Goal: Leave review/rating: Leave review/rating

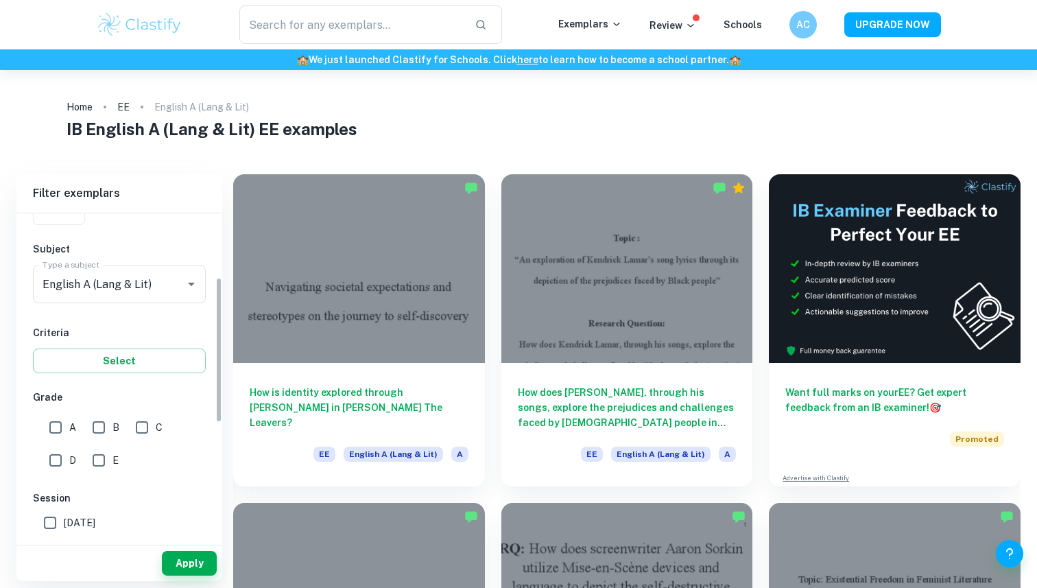
scroll to position [154, 0]
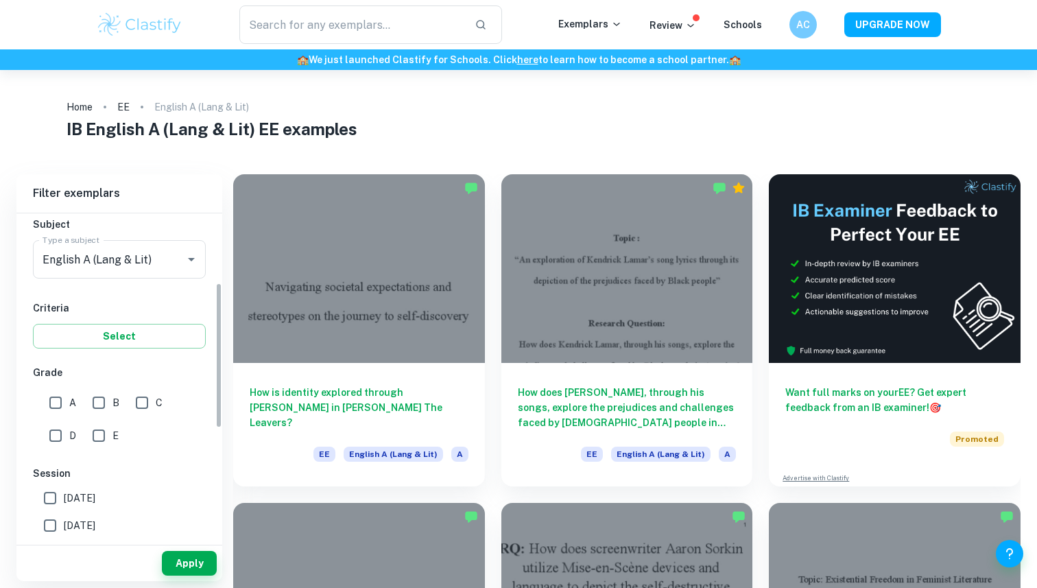
click at [47, 399] on input "A" at bounding box center [55, 402] width 27 height 27
checkbox input "true"
click at [187, 564] on button "Apply" at bounding box center [189, 563] width 55 height 25
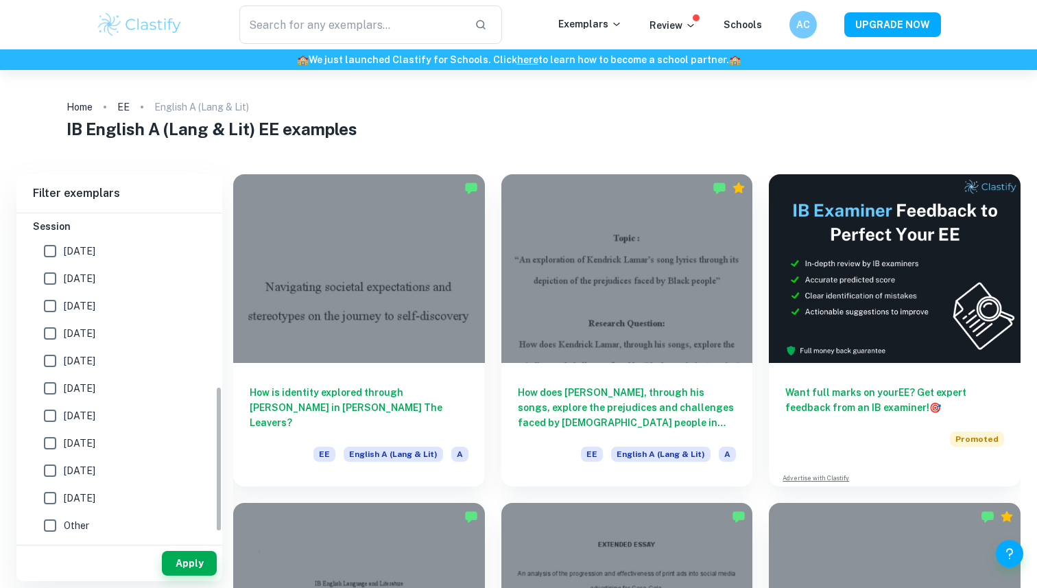
scroll to position [370, 0]
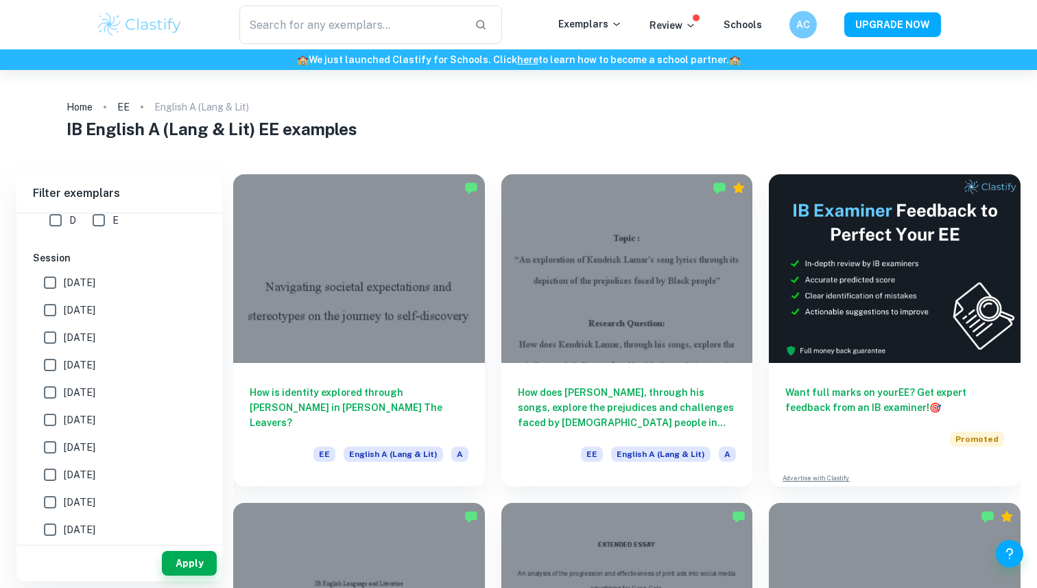
click at [83, 279] on span "[DATE]" at bounding box center [80, 282] width 32 height 15
click at [64, 279] on input "[DATE]" at bounding box center [49, 282] width 27 height 27
checkbox input "true"
click at [83, 305] on span "[DATE]" at bounding box center [80, 310] width 32 height 15
click at [64, 305] on input "[DATE]" at bounding box center [49, 309] width 27 height 27
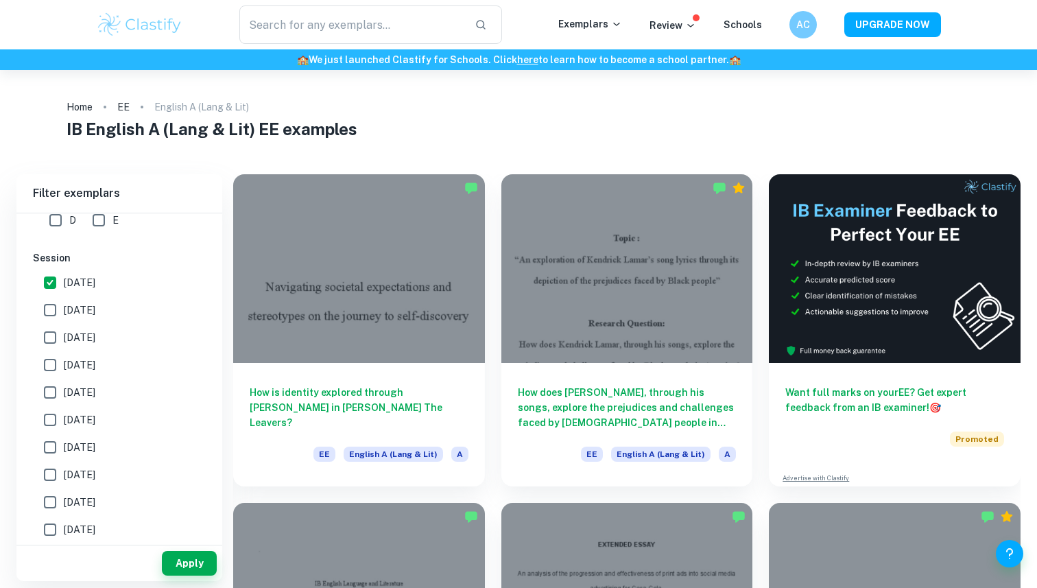
checkbox input "true"
click at [86, 340] on span "[DATE]" at bounding box center [80, 337] width 32 height 15
click at [64, 340] on input "[DATE]" at bounding box center [49, 337] width 27 height 27
checkbox input "true"
click at [86, 359] on span "[DATE]" at bounding box center [80, 364] width 32 height 15
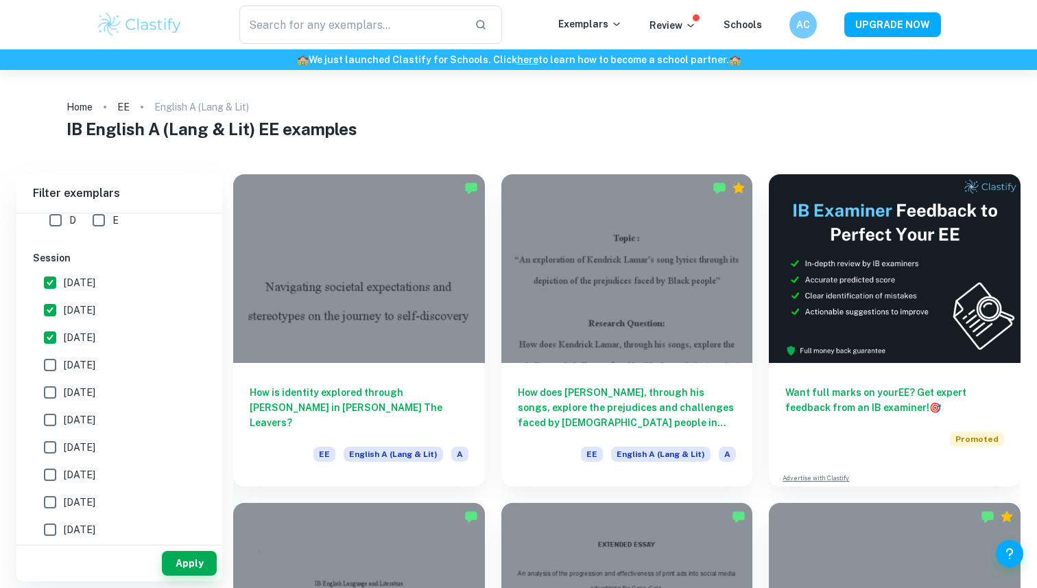
click at [64, 359] on input "[DATE]" at bounding box center [49, 364] width 27 height 27
checkbox input "true"
click at [89, 386] on span "[DATE]" at bounding box center [80, 392] width 32 height 15
click at [64, 386] on input "[DATE]" at bounding box center [49, 392] width 27 height 27
checkbox input "true"
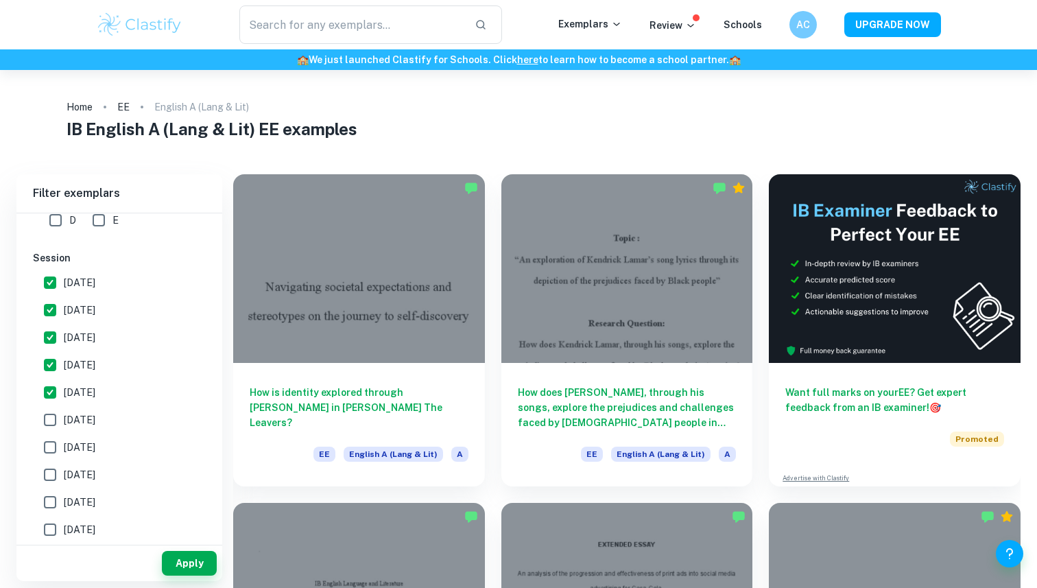
click at [89, 414] on span "[DATE]" at bounding box center [80, 419] width 32 height 15
click at [64, 414] on input "[DATE]" at bounding box center [49, 419] width 27 height 27
checkbox input "true"
click at [93, 440] on span "[DATE]" at bounding box center [80, 447] width 32 height 15
click at [64, 440] on input "[DATE]" at bounding box center [49, 447] width 27 height 27
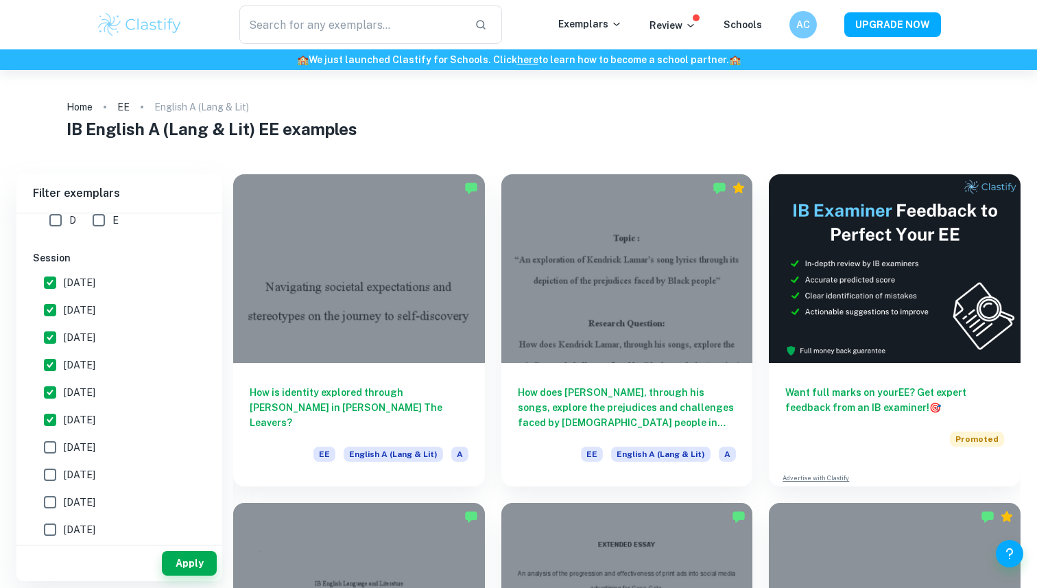
checkbox input "true"
click at [66, 287] on span "[DATE]" at bounding box center [80, 282] width 32 height 15
click at [64, 287] on input "[DATE]" at bounding box center [49, 282] width 27 height 27
checkbox input "false"
click at [66, 329] on label "[DATE]" at bounding box center [115, 337] width 158 height 27
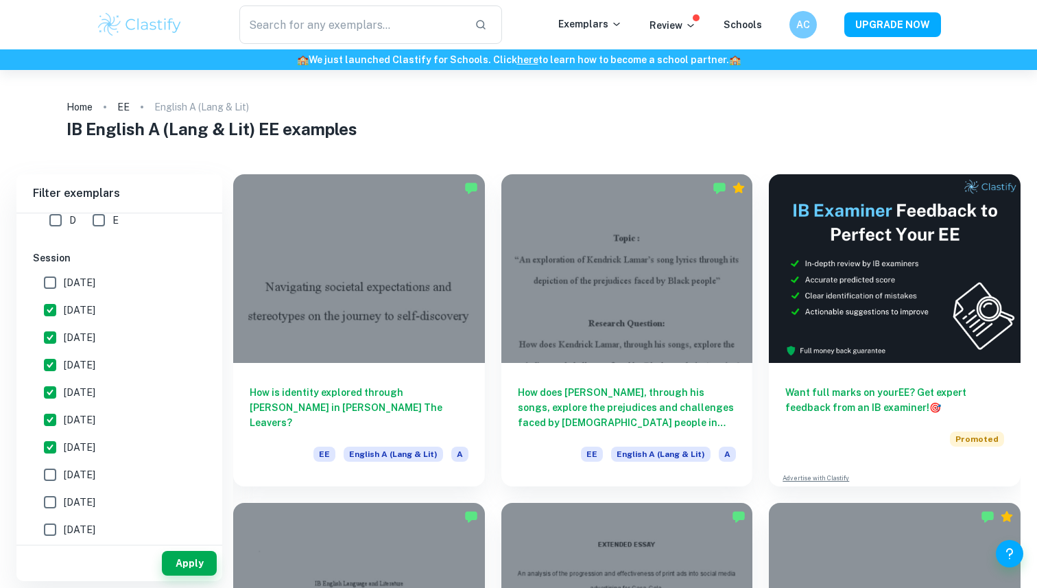
click at [64, 329] on input "[DATE]" at bounding box center [49, 337] width 27 height 27
checkbox input "false"
click at [62, 316] on input "[DATE]" at bounding box center [49, 309] width 27 height 27
checkbox input "false"
click at [63, 363] on input "[DATE]" at bounding box center [49, 364] width 27 height 27
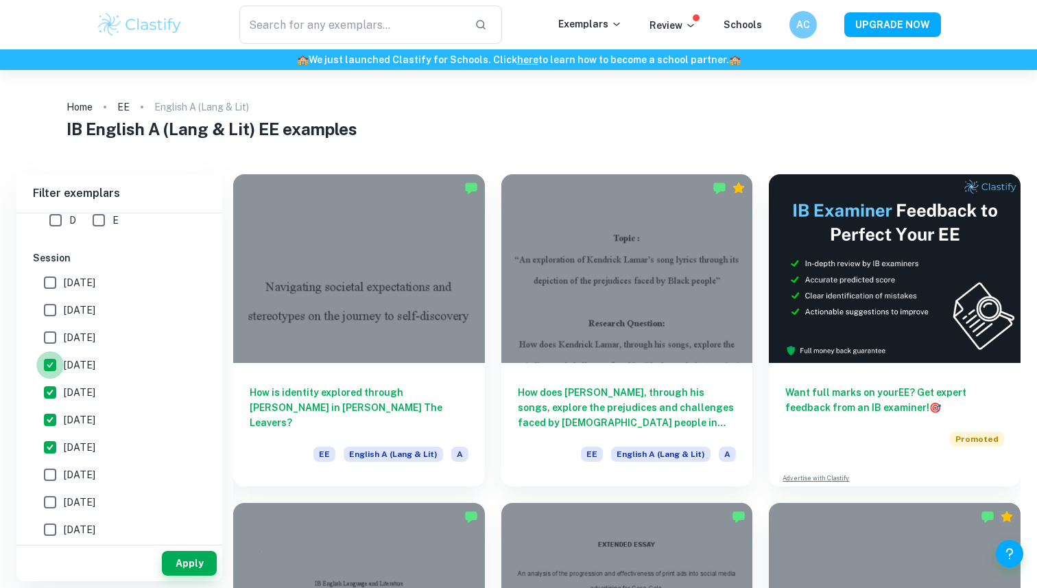
checkbox input "false"
click at [63, 388] on input "[DATE]" at bounding box center [49, 392] width 27 height 27
checkbox input "false"
click at [71, 419] on span "[DATE]" at bounding box center [80, 419] width 32 height 15
click at [64, 419] on input "[DATE]" at bounding box center [49, 419] width 27 height 27
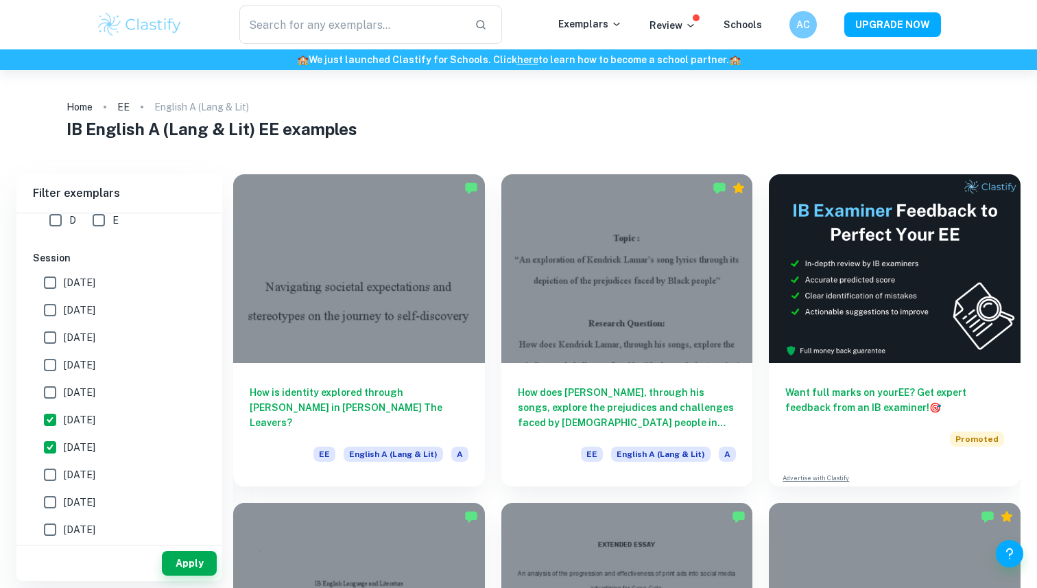
checkbox input "false"
click at [82, 442] on span "[DATE]" at bounding box center [80, 447] width 32 height 15
click at [64, 442] on input "[DATE]" at bounding box center [49, 447] width 27 height 27
checkbox input "false"
click at [90, 285] on span "[DATE]" at bounding box center [80, 282] width 32 height 15
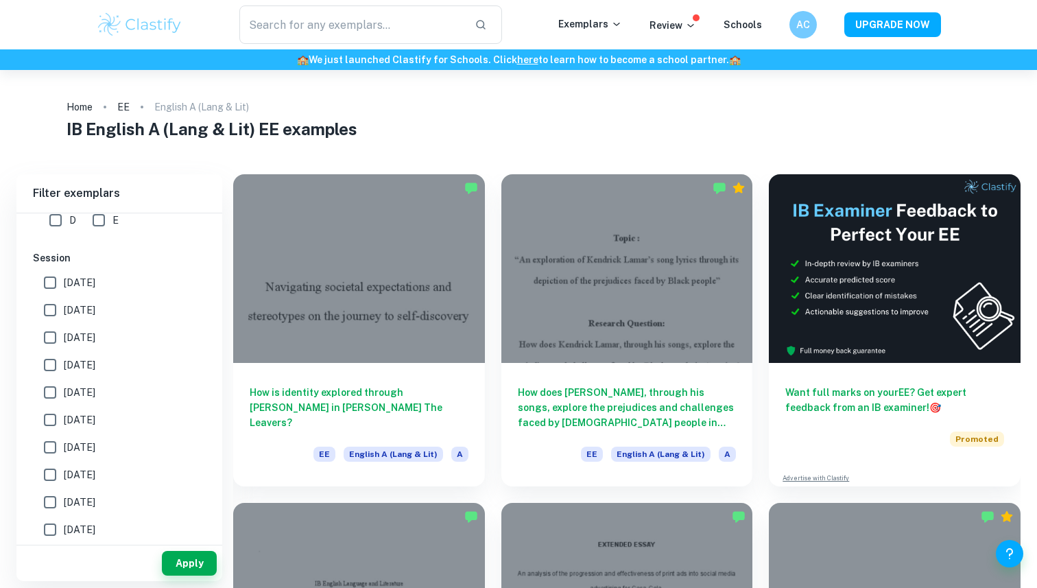
click at [64, 285] on input "[DATE]" at bounding box center [49, 282] width 27 height 27
click at [195, 562] on button "Apply" at bounding box center [189, 563] width 55 height 25
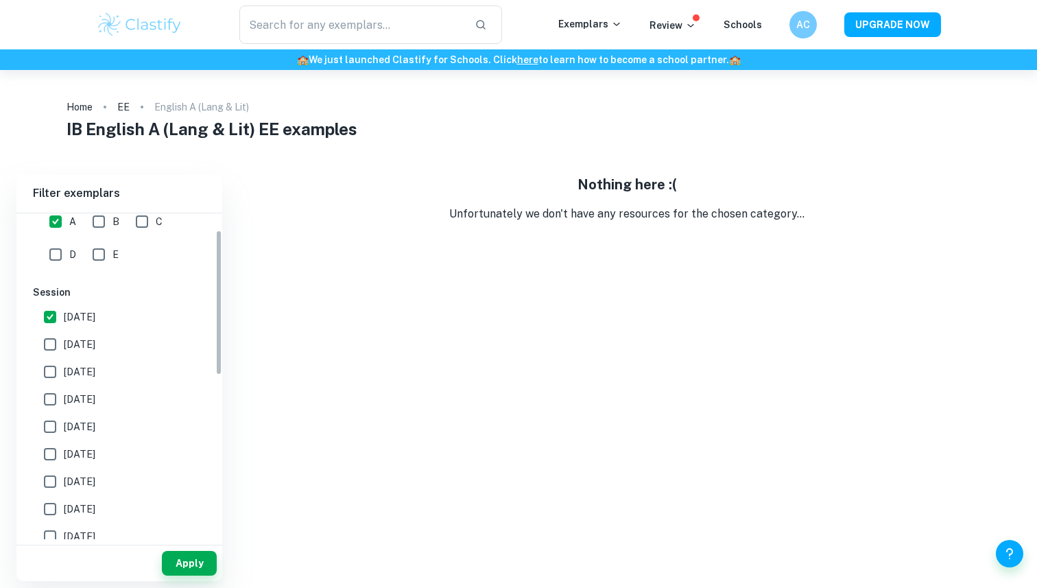
scroll to position [401, 0]
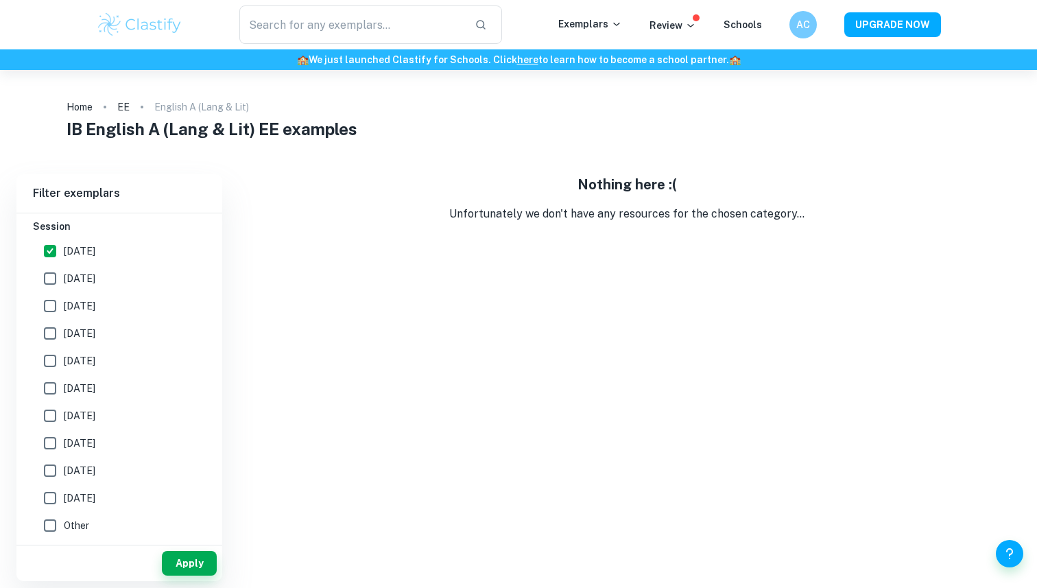
click at [120, 244] on label "[DATE]" at bounding box center [115, 250] width 158 height 27
click at [64, 244] on input "[DATE]" at bounding box center [49, 250] width 27 height 27
checkbox input "false"
click at [120, 281] on label "[DATE]" at bounding box center [115, 278] width 158 height 27
click at [64, 281] on input "[DATE]" at bounding box center [49, 278] width 27 height 27
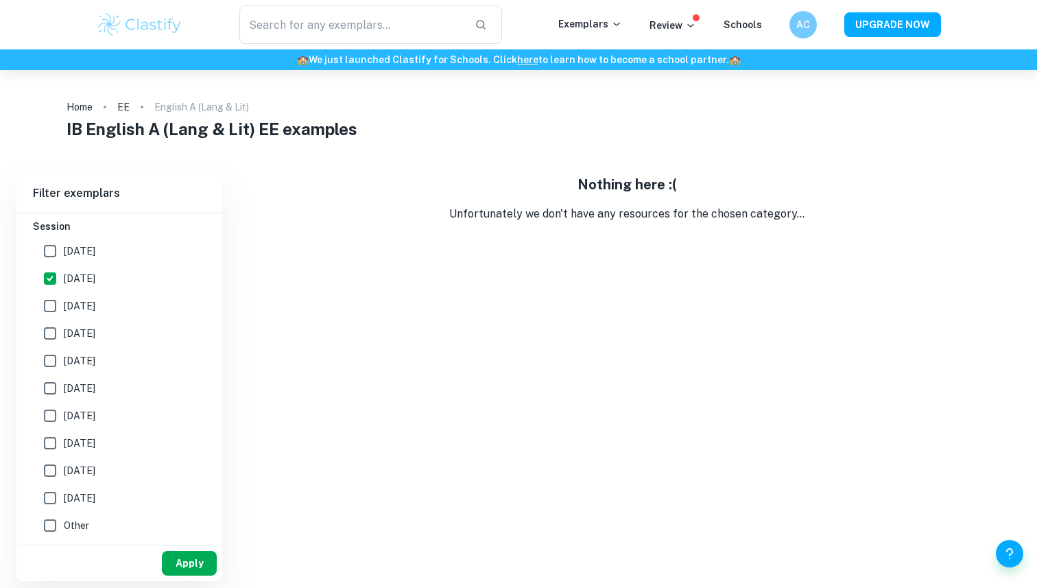
click at [187, 560] on button "Apply" at bounding box center [189, 563] width 55 height 25
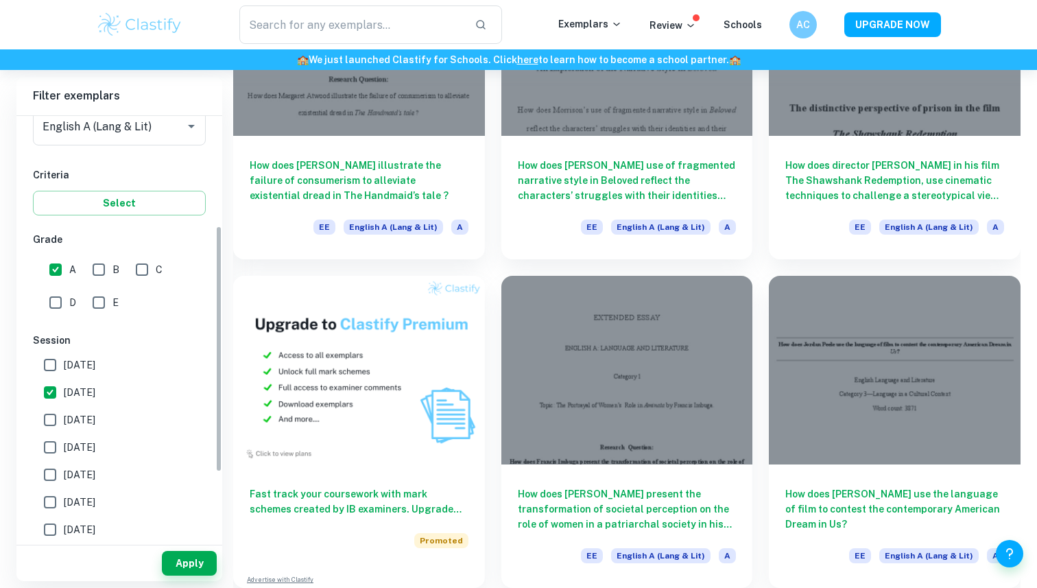
scroll to position [189, 0]
click at [78, 399] on span "[DATE]" at bounding box center [80, 393] width 32 height 15
click at [64, 399] on input "[DATE]" at bounding box center [49, 393] width 27 height 27
checkbox input "false"
click at [202, 563] on button "Apply" at bounding box center [189, 563] width 55 height 25
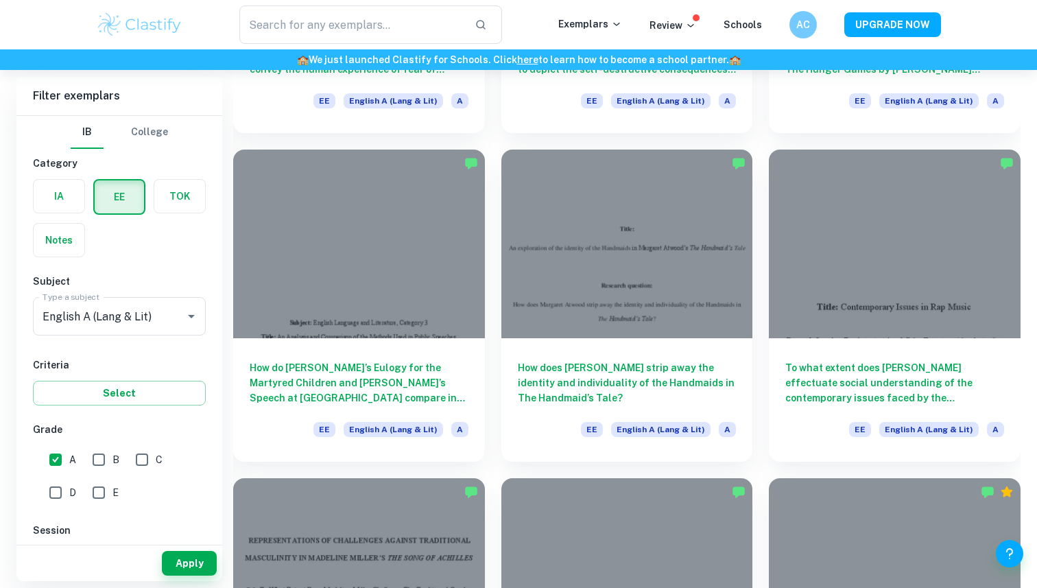
scroll to position [1331, 0]
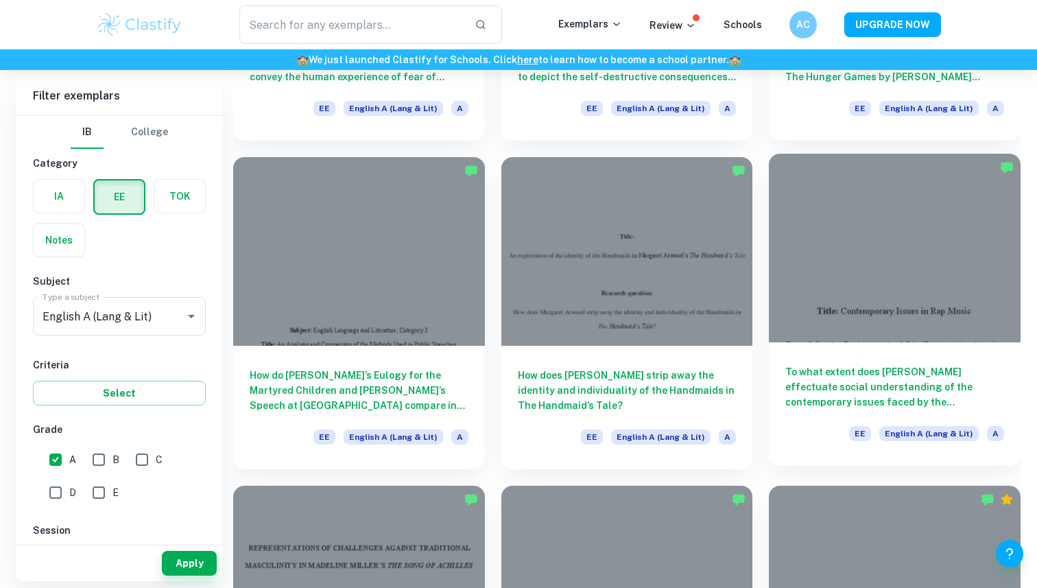
click at [882, 320] on div at bounding box center [895, 248] width 252 height 189
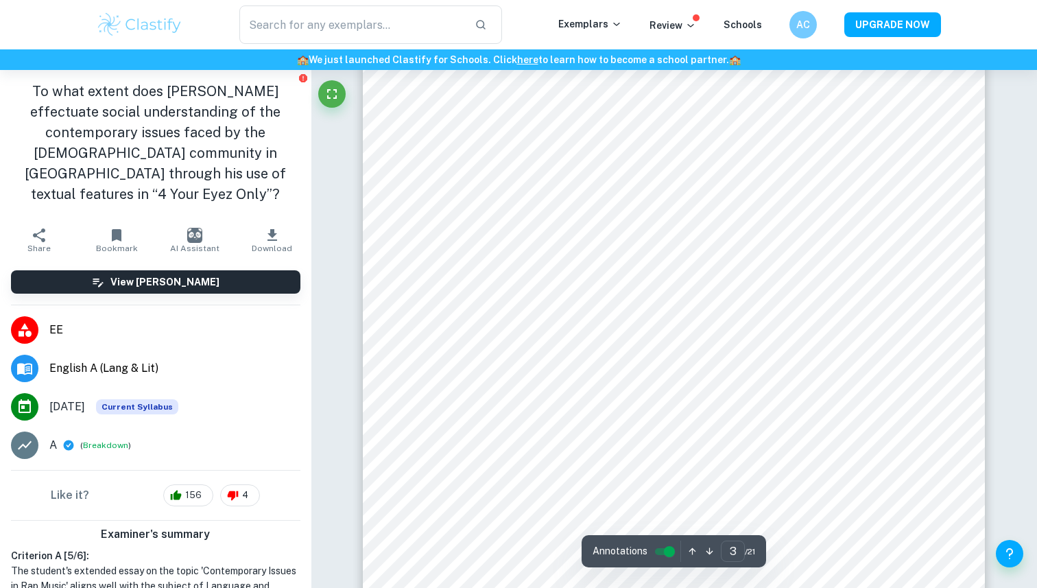
scroll to position [1932, 0]
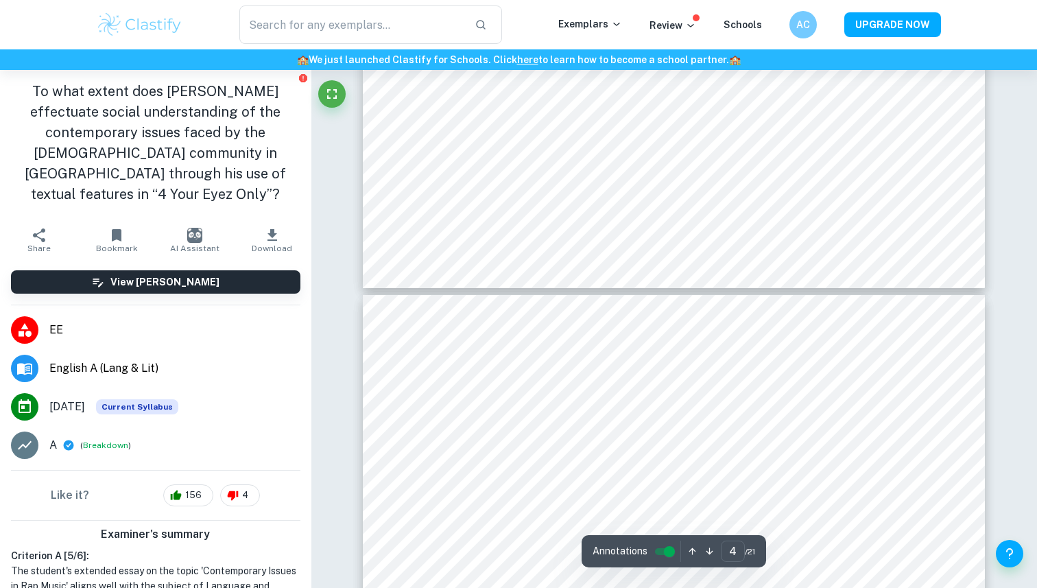
type input "5"
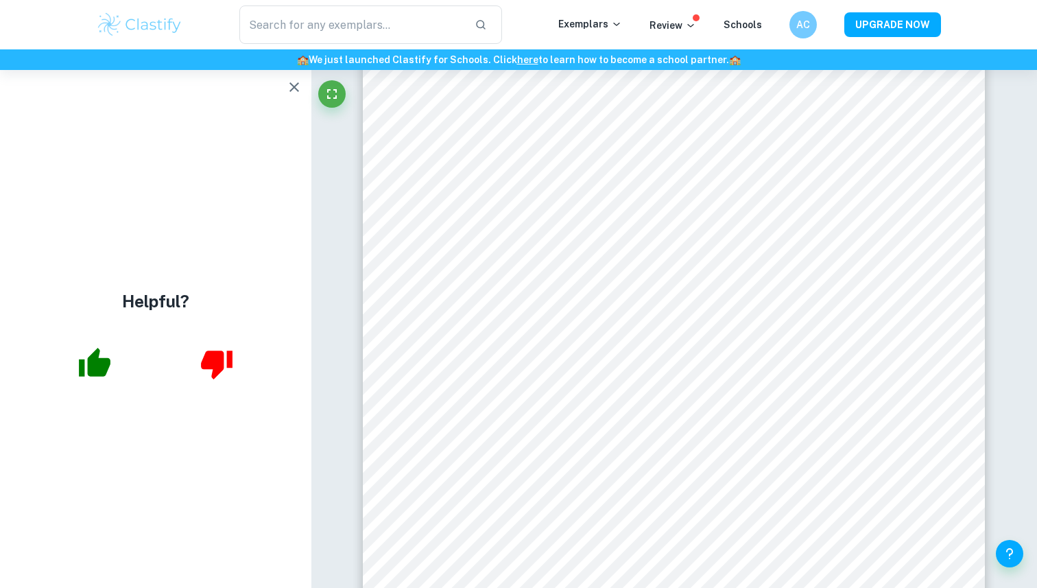
scroll to position [0, 0]
